Goal: Navigation & Orientation: Find specific page/section

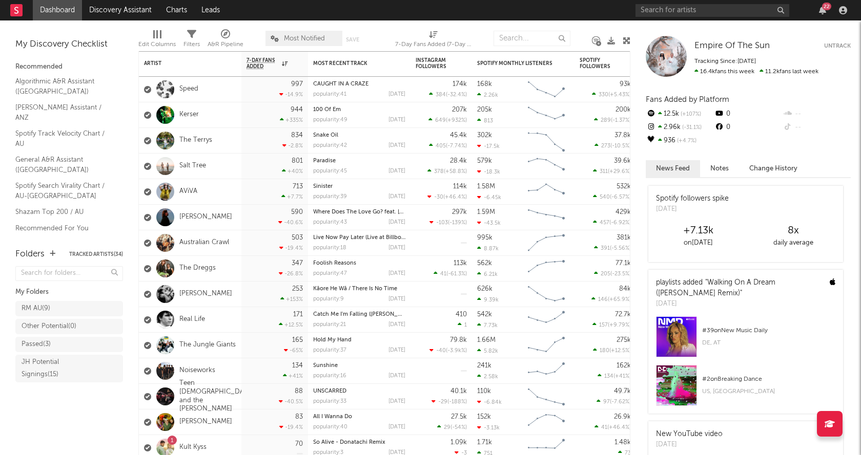
click at [827, 8] on div "22" at bounding box center [826, 7] width 9 height 8
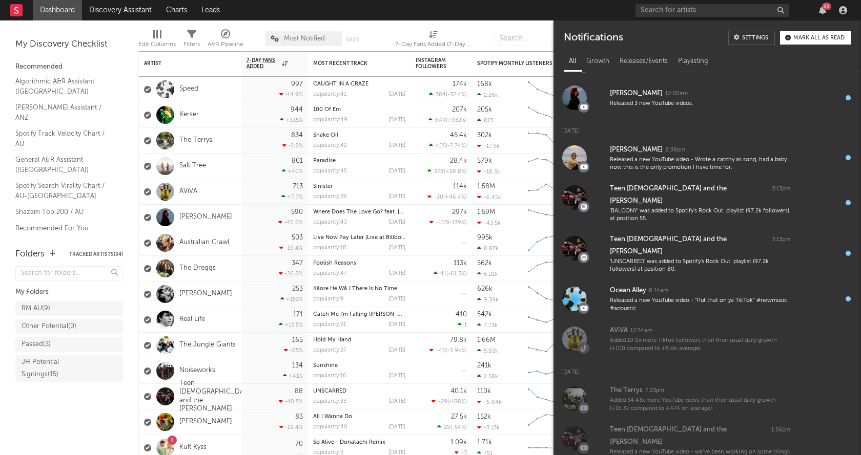
scroll to position [783, 0]
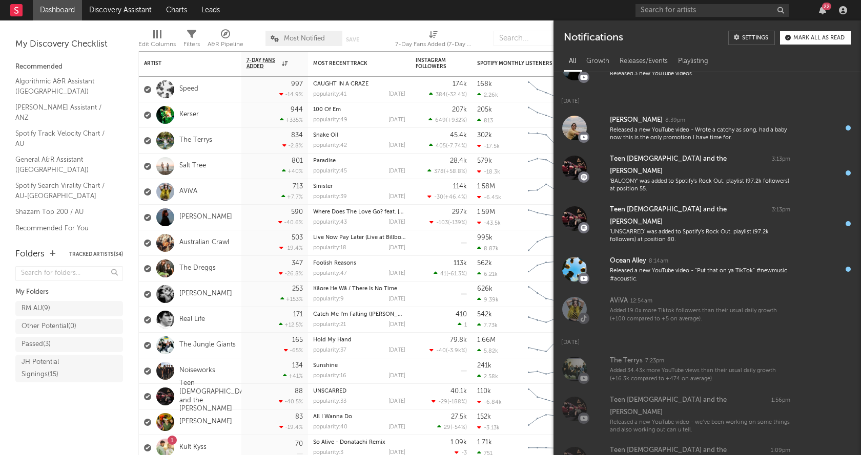
click at [811, 39] on div "Mark all as read" at bounding box center [818, 38] width 51 height 6
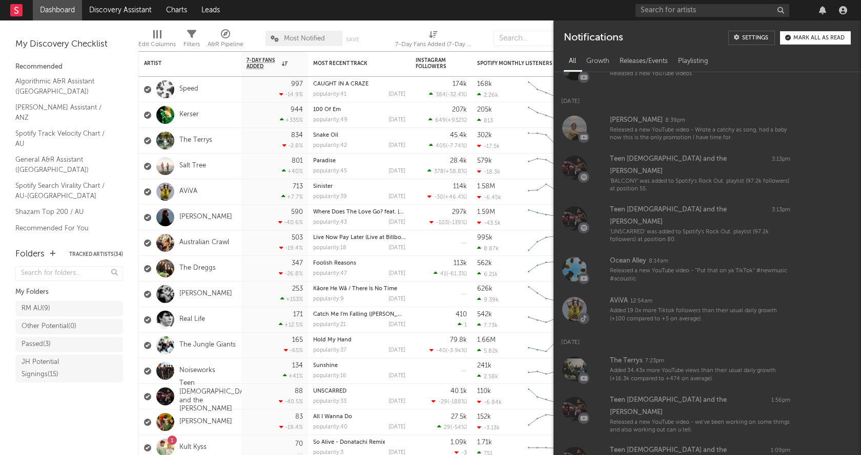
click at [827, 4] on div at bounding box center [742, 10] width 215 height 20
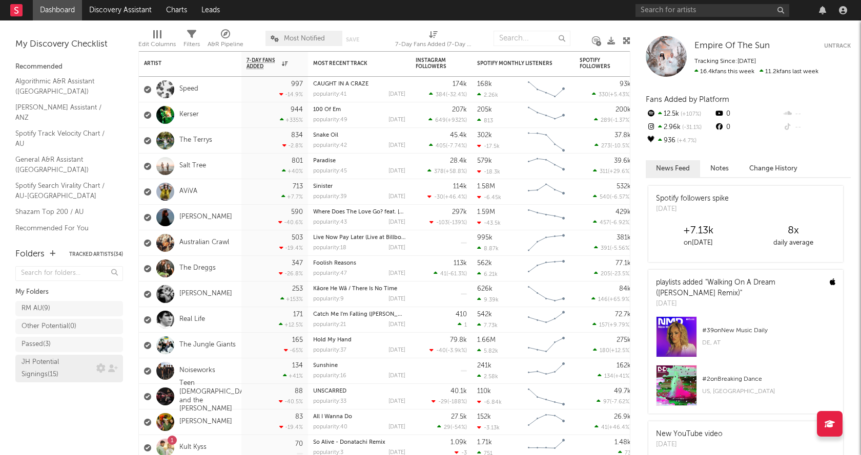
click at [44, 364] on div "JH Potential Signings ( 15 )" at bounding box center [69, 369] width 108 height 28
click at [57, 365] on div "JH Potential Signings ( 15 )" at bounding box center [69, 369] width 108 height 28
click at [62, 362] on div "JH Potential Signings ( 15 )" at bounding box center [69, 369] width 108 height 28
click at [29, 372] on div "JH Potential Signings ( 15 )" at bounding box center [58, 368] width 72 height 25
